Goal: Task Accomplishment & Management: Complete application form

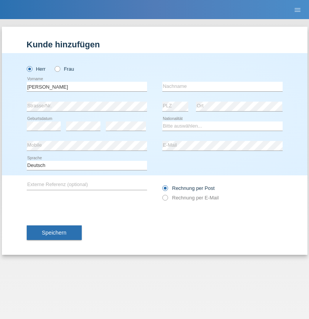
type input "[PERSON_NAME]"
click at [222, 86] on input "text" at bounding box center [222, 87] width 120 height 10
type input "[PERSON_NAME]"
select select "ES"
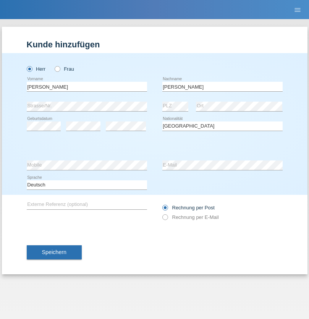
select select "C"
select select "25"
select select "03"
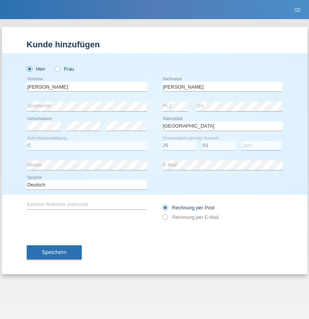
select select "2021"
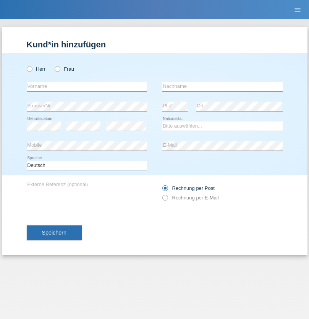
radio input "true"
click at [87, 86] on input "text" at bounding box center [87, 87] width 120 height 10
type input "firat"
click at [222, 86] on input "text" at bounding box center [222, 87] width 120 height 10
type input "kara"
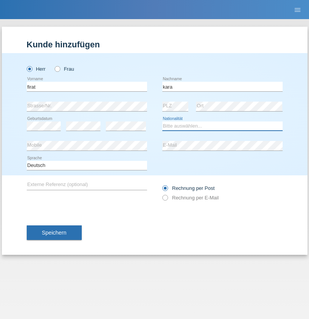
select select "CH"
